Goal: Navigation & Orientation: Find specific page/section

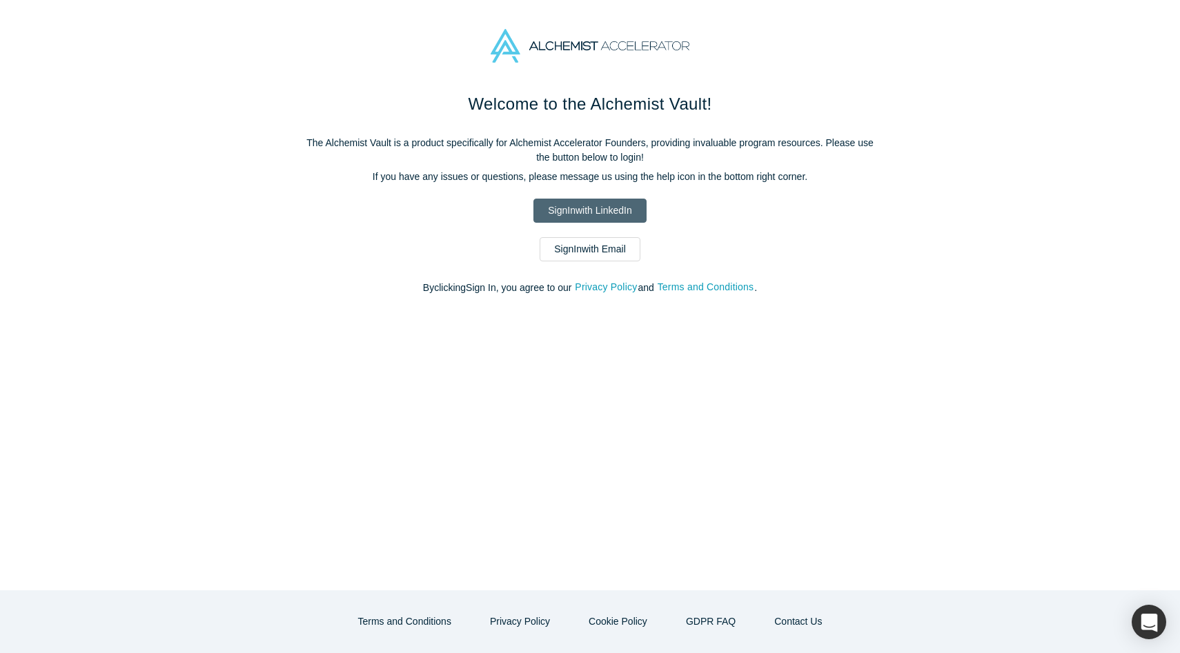
click at [607, 208] on link "Sign In with LinkedIn" at bounding box center [589, 211] width 112 height 24
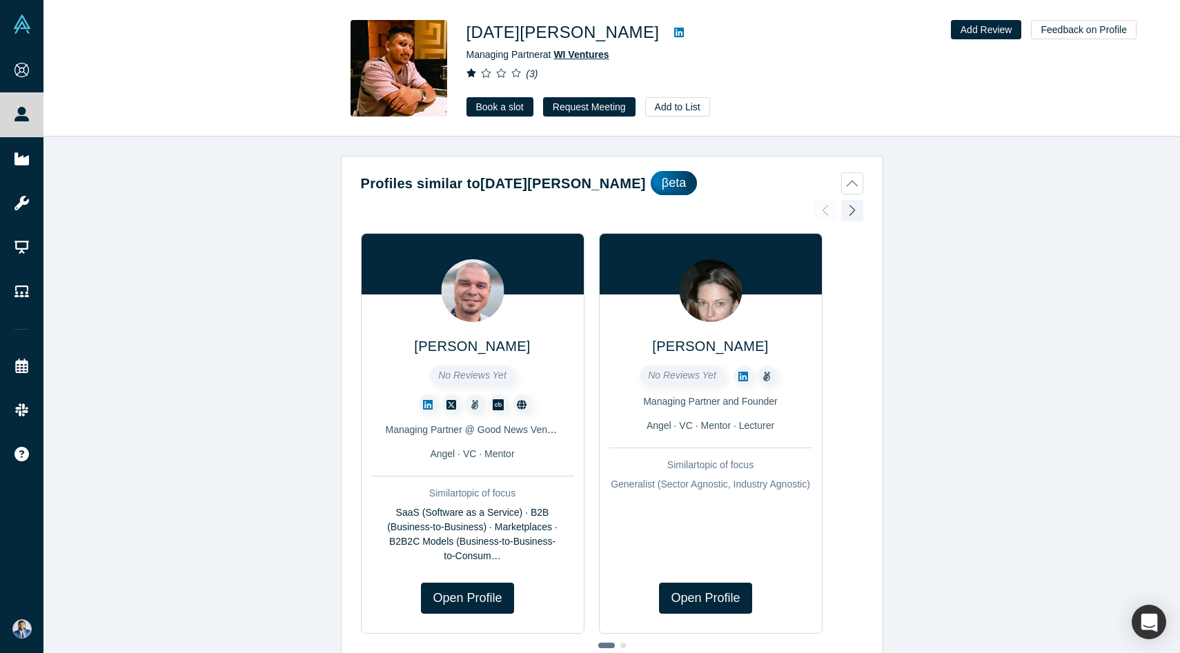
click at [589, 55] on span "WI Ventures" at bounding box center [580, 54] width 55 height 11
